Goal: Task Accomplishment & Management: Manage account settings

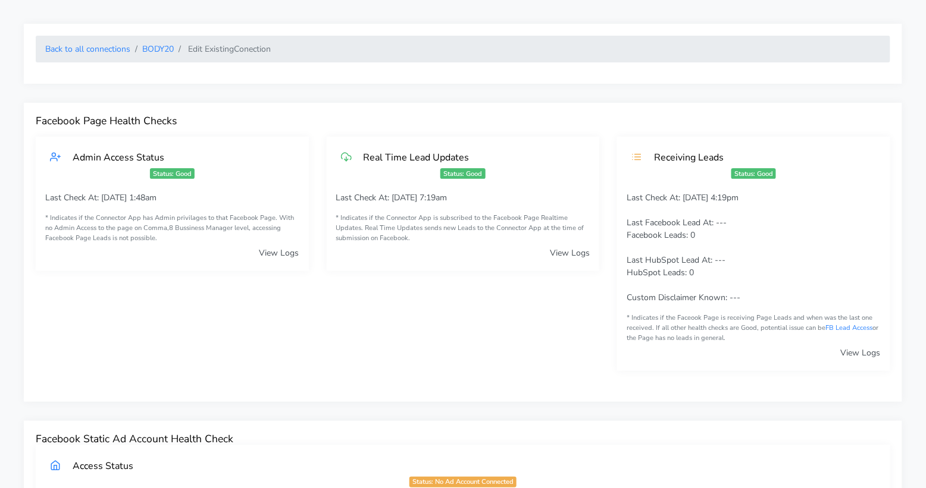
click at [84, 54] on li "Back to all connections" at bounding box center [87, 49] width 85 height 12
click at [84, 51] on link "Back to all connections" at bounding box center [87, 48] width 85 height 11
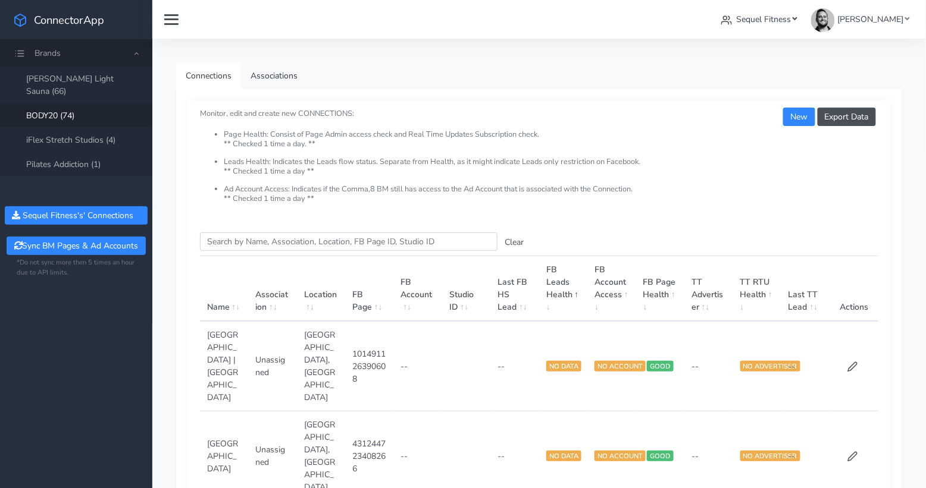
click at [782, 20] on span "Sequel Fitness" at bounding box center [764, 19] width 55 height 11
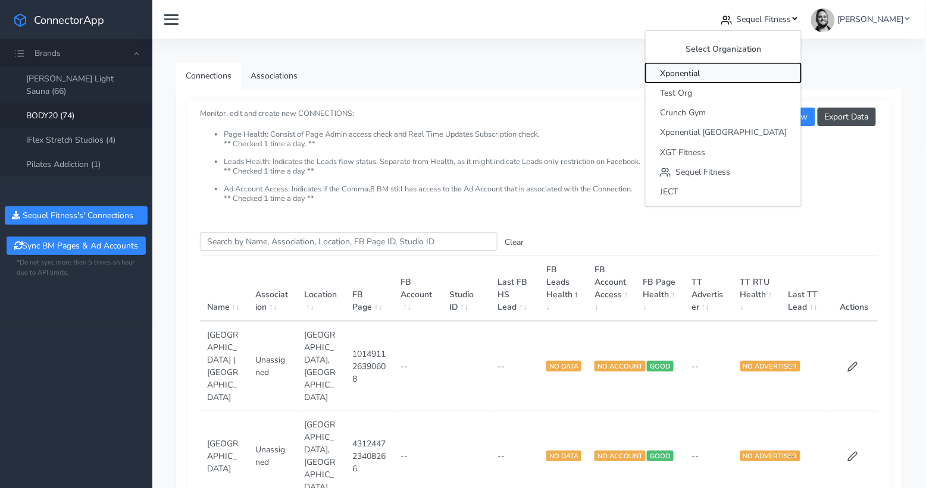
click at [700, 70] on span "Xponential" at bounding box center [680, 73] width 40 height 11
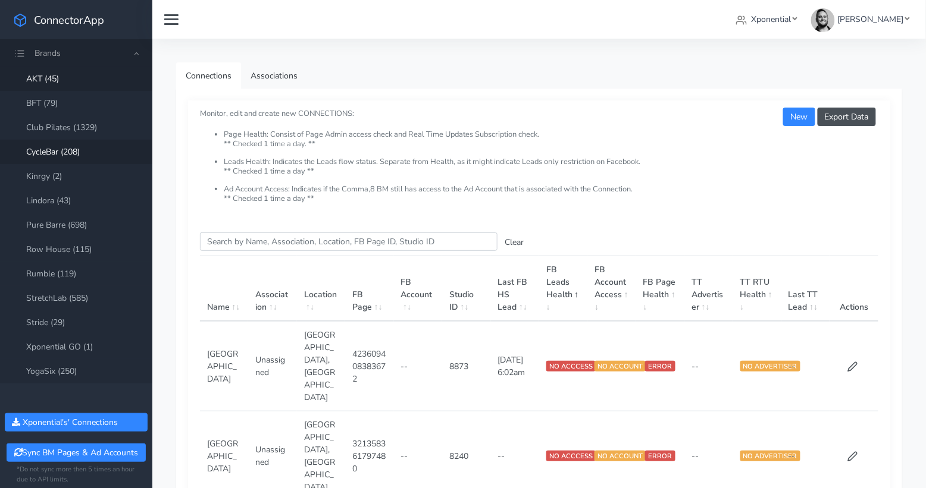
click at [51, 153] on link "CycleBar (208)" at bounding box center [76, 152] width 152 height 24
click at [240, 243] on input "Search this table" at bounding box center [348, 242] width 297 height 18
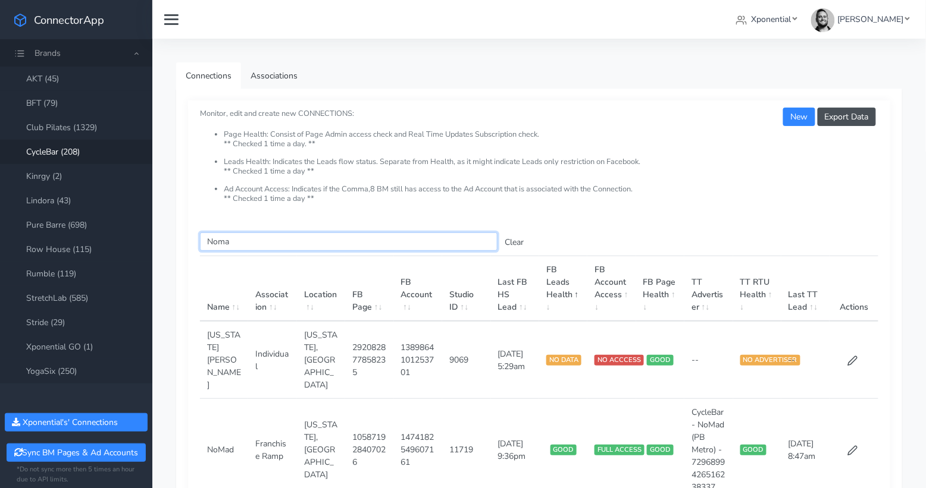
type input "Noma"
click at [55, 99] on link "BFT (79)" at bounding box center [76, 103] width 152 height 24
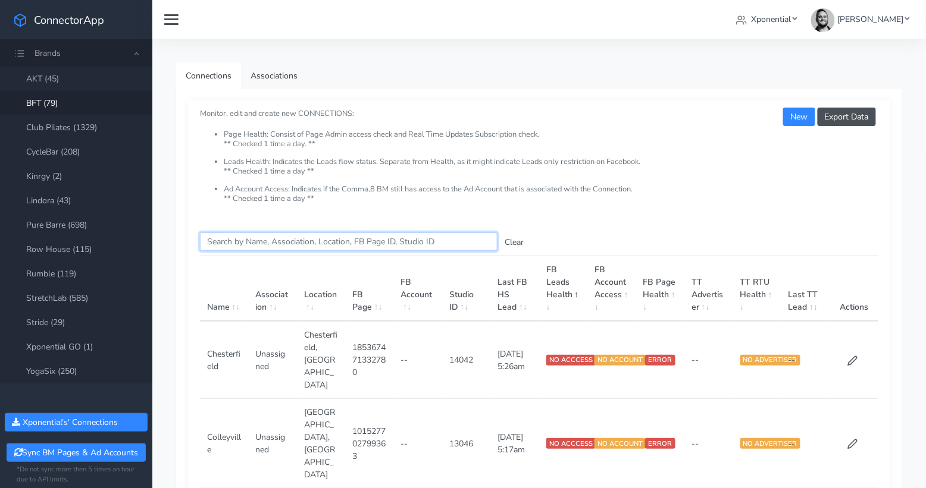
click at [246, 242] on input "Search this table" at bounding box center [348, 242] width 297 height 18
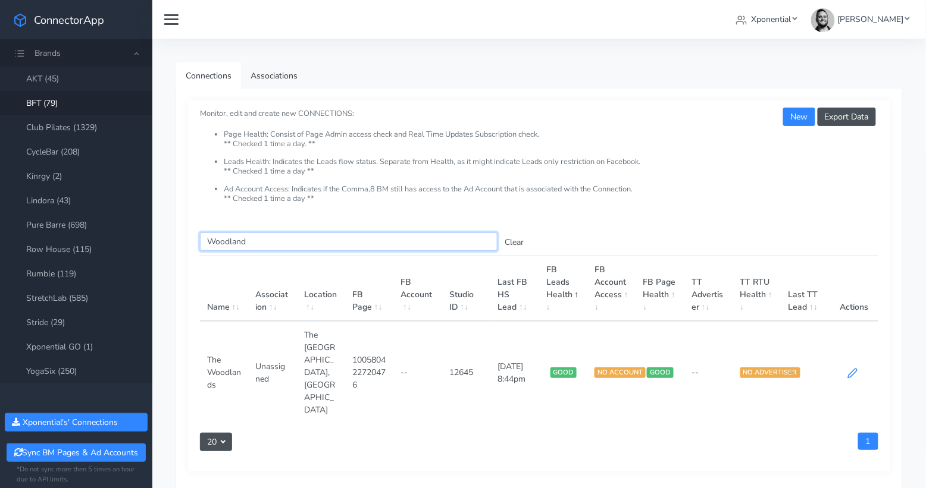
type input "Woodland"
click at [851, 368] on icon at bounding box center [852, 373] width 11 height 11
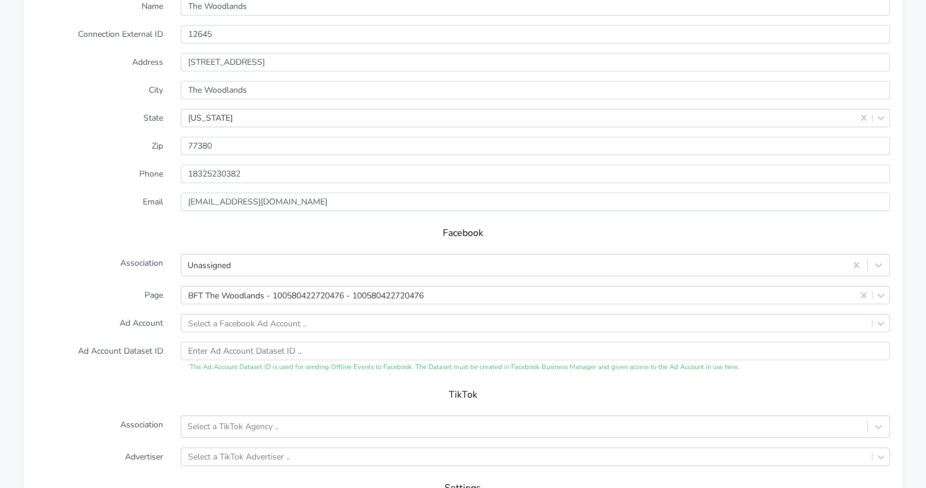
scroll to position [1089, 0]
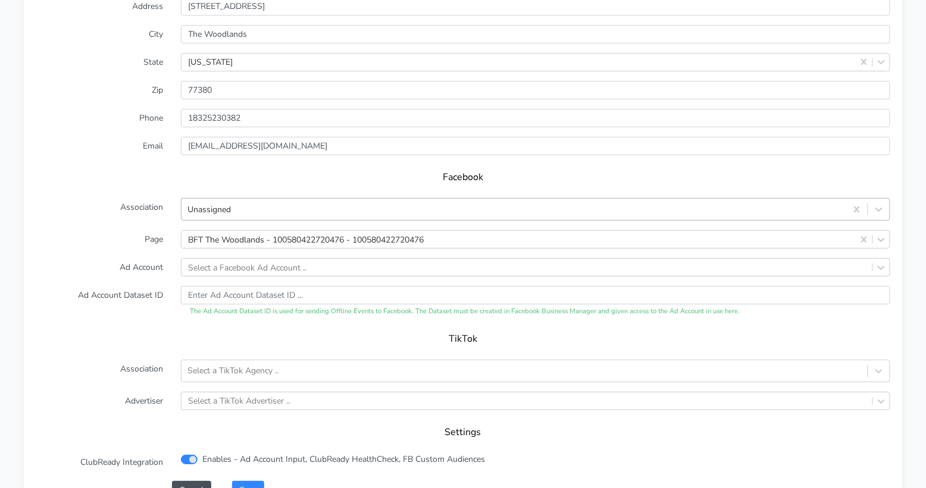
click at [295, 200] on div "Unassigned" at bounding box center [513, 210] width 665 height 20
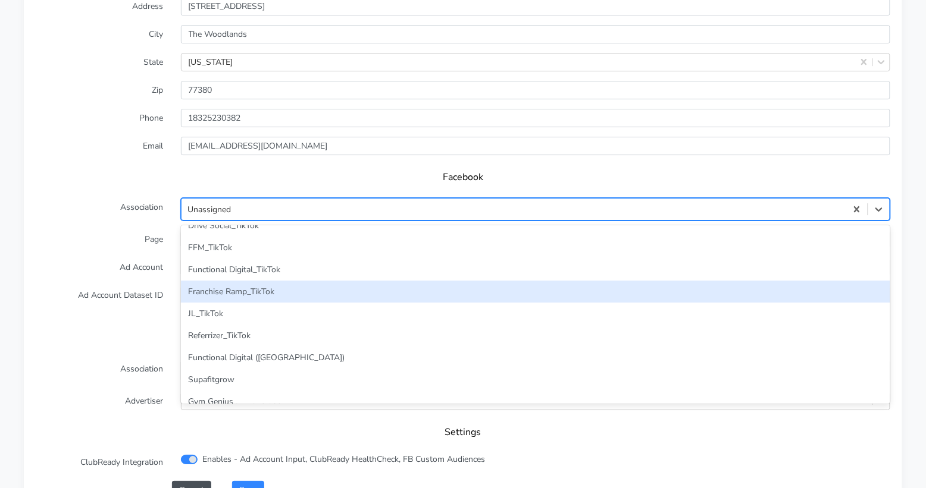
scroll to position [574, 0]
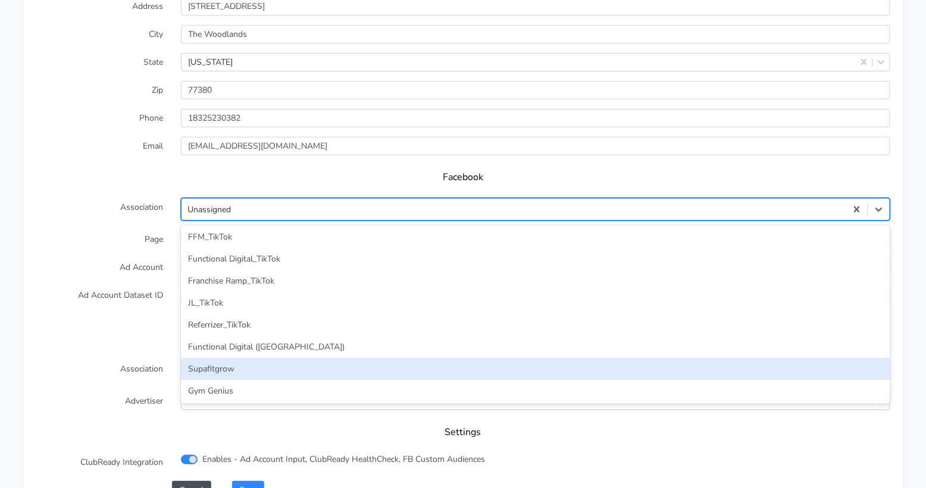
click at [286, 358] on div "Supafitgrow" at bounding box center [535, 369] width 709 height 22
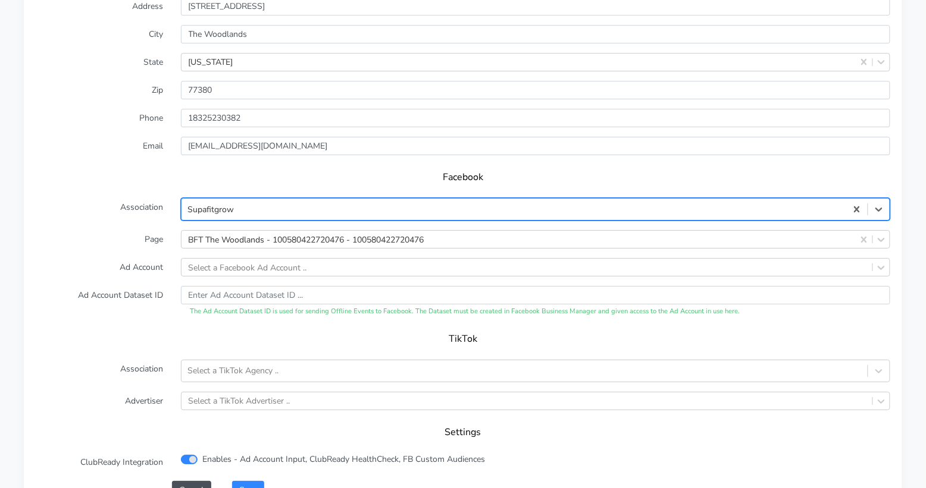
drag, startPoint x: 136, startPoint y: 293, endPoint x: 148, endPoint y: 296, distance: 11.7
click at [136, 293] on form "XPO Admin Id bft-the-woodlands Name The Woodlands Connection External ID 12645 …" at bounding box center [463, 206] width 854 height 587
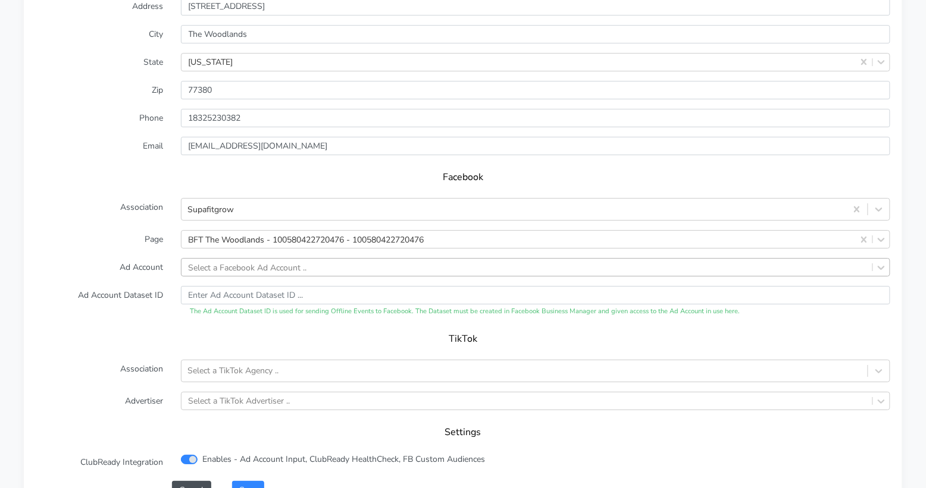
click at [241, 261] on div "Select a Facebook Ad Account .." at bounding box center [248, 267] width 118 height 12
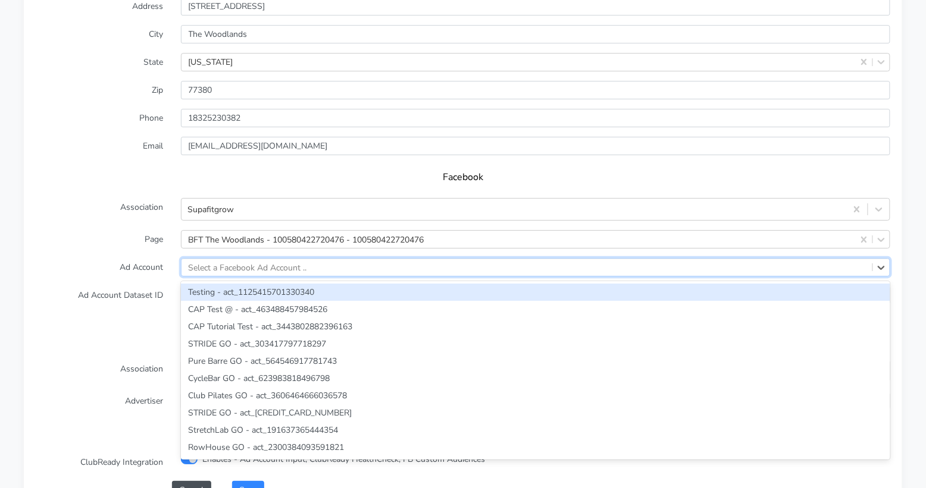
paste input "1105135524746291"
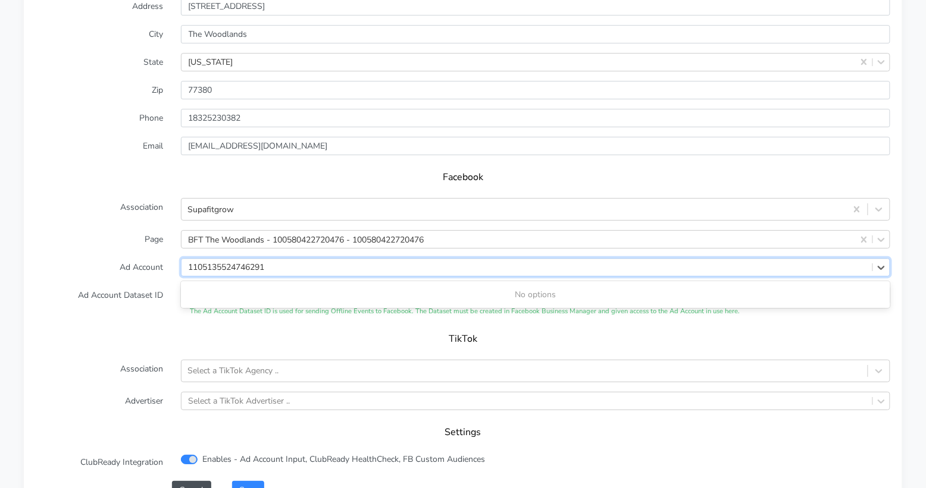
type input "1105135524746291"
click at [134, 286] on label "Ad Account Dataset ID" at bounding box center [99, 301] width 145 height 31
click at [250, 481] on button "Save" at bounding box center [248, 490] width 32 height 18
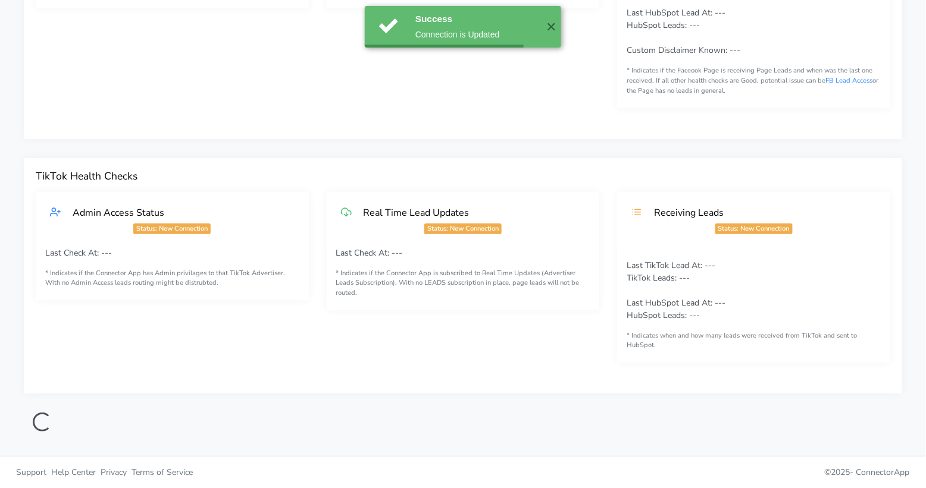
scroll to position [247, 0]
